Goal: Information Seeking & Learning: Learn about a topic

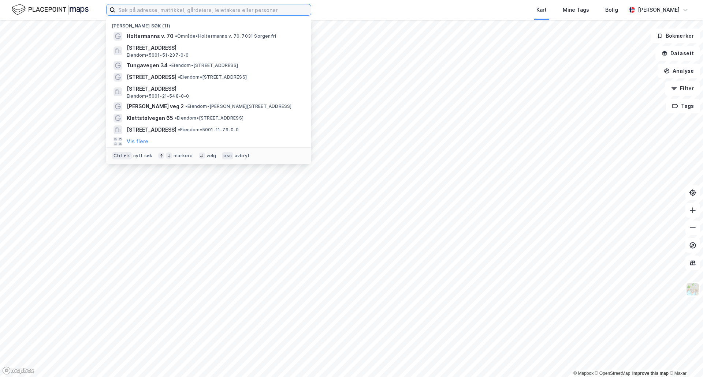
click at [134, 9] on input at bounding box center [213, 9] width 196 height 11
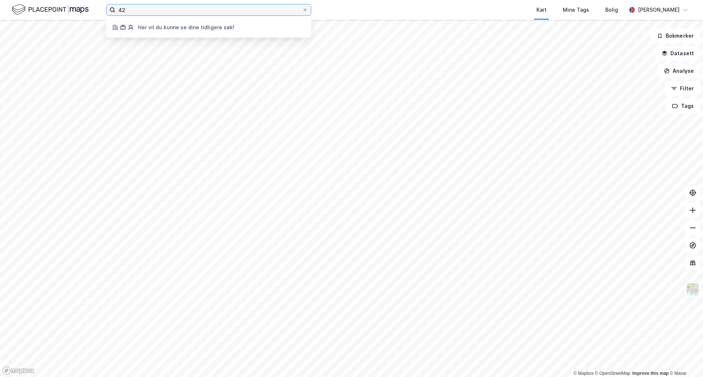
type input "4"
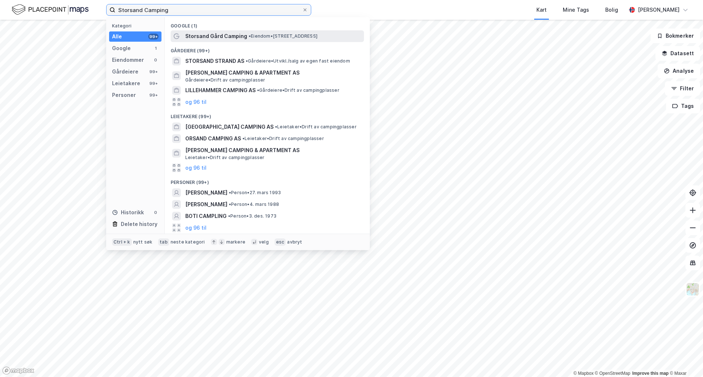
type input "Storsand Camping"
click at [210, 36] on span "Storsand Gård Camping" at bounding box center [216, 36] width 62 height 9
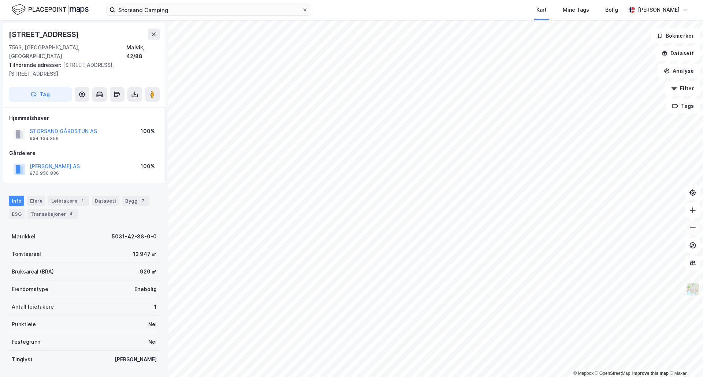
click at [692, 231] on icon at bounding box center [692, 227] width 7 height 7
